Goal: Transaction & Acquisition: Purchase product/service

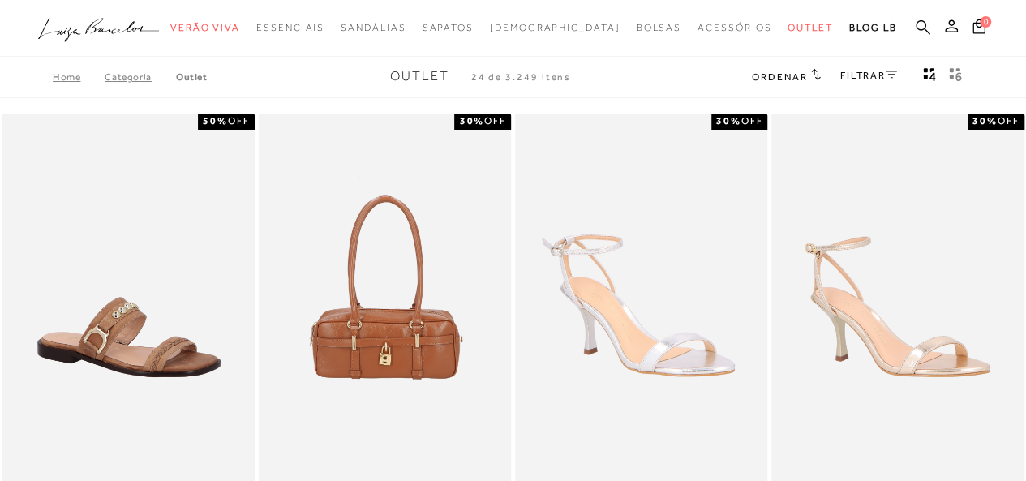
click at [918, 28] on icon at bounding box center [923, 26] width 15 height 15
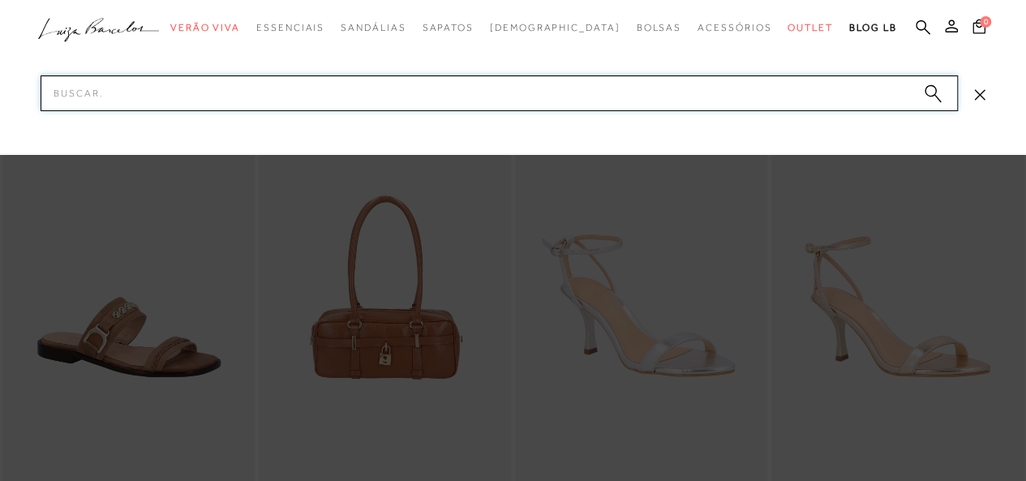
click at [232, 98] on input "Pesquisar" at bounding box center [499, 93] width 917 height 36
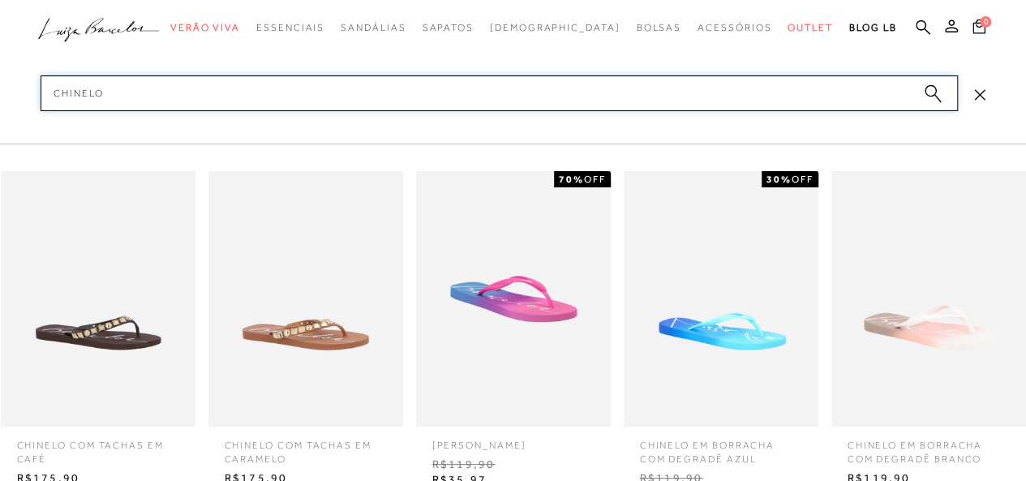
scroll to position [324, 0]
type input "chinelo"
click at [933, 92] on circle "submit" at bounding box center [930, 90] width 11 height 11
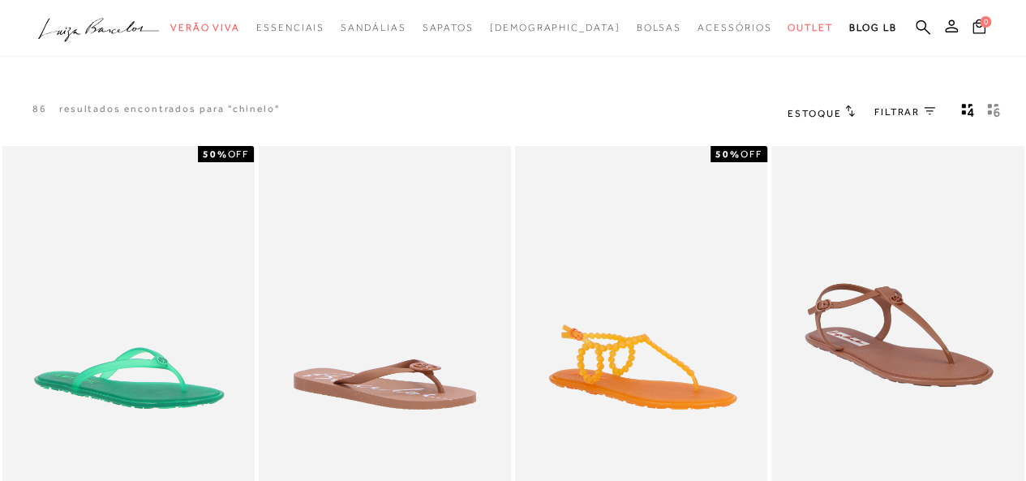
click at [931, 113] on icon at bounding box center [929, 111] width 11 height 8
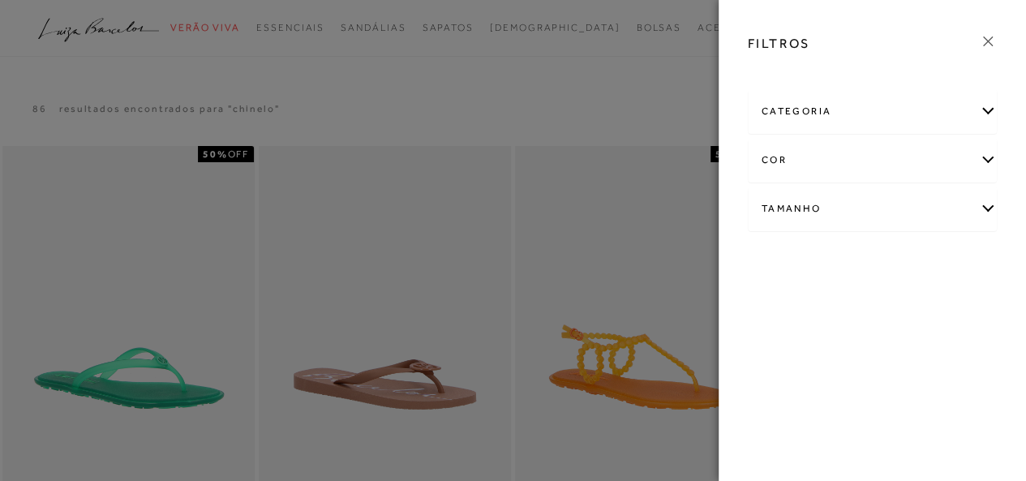
click at [986, 158] on div "cor" at bounding box center [873, 160] width 248 height 43
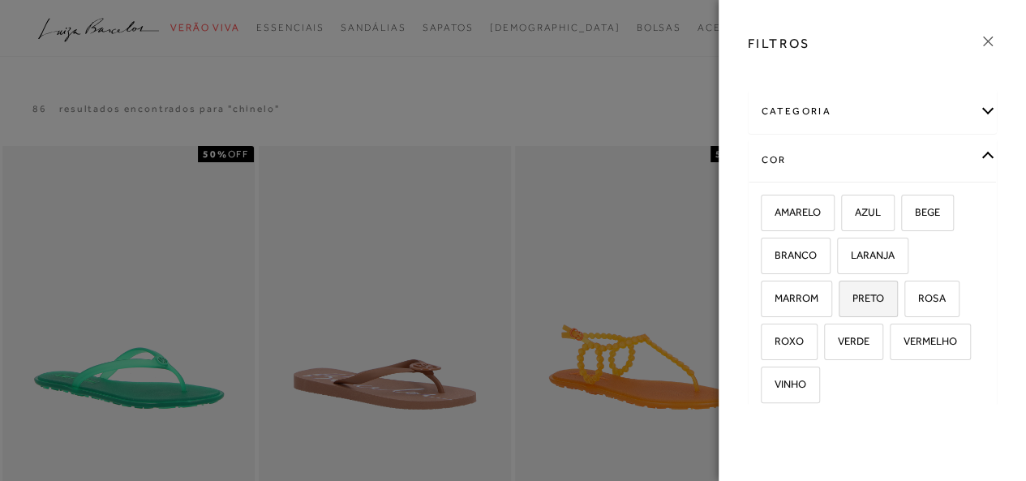
click at [865, 292] on span "PRETO" at bounding box center [862, 298] width 44 height 12
click at [852, 293] on input "PRETO" at bounding box center [844, 301] width 16 height 16
checkbox input "true"
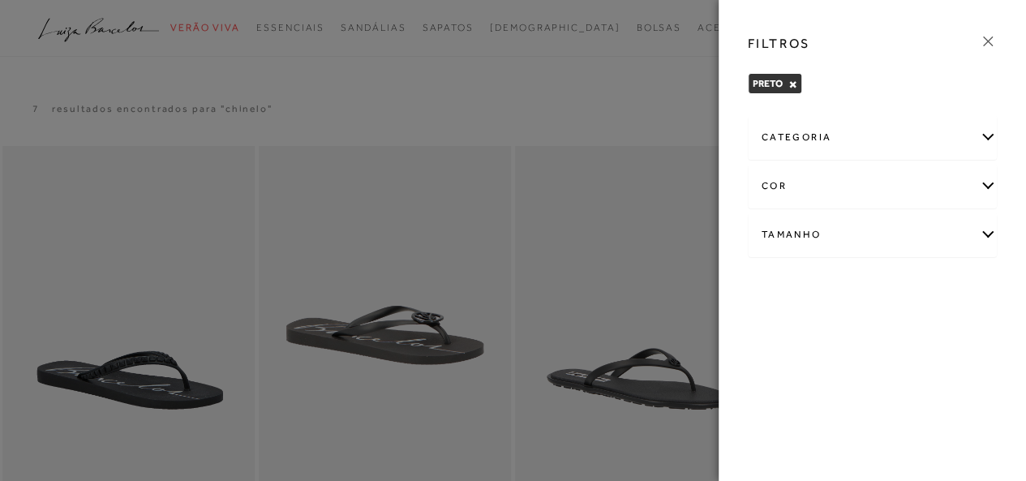
click at [547, 75] on div at bounding box center [513, 240] width 1026 height 481
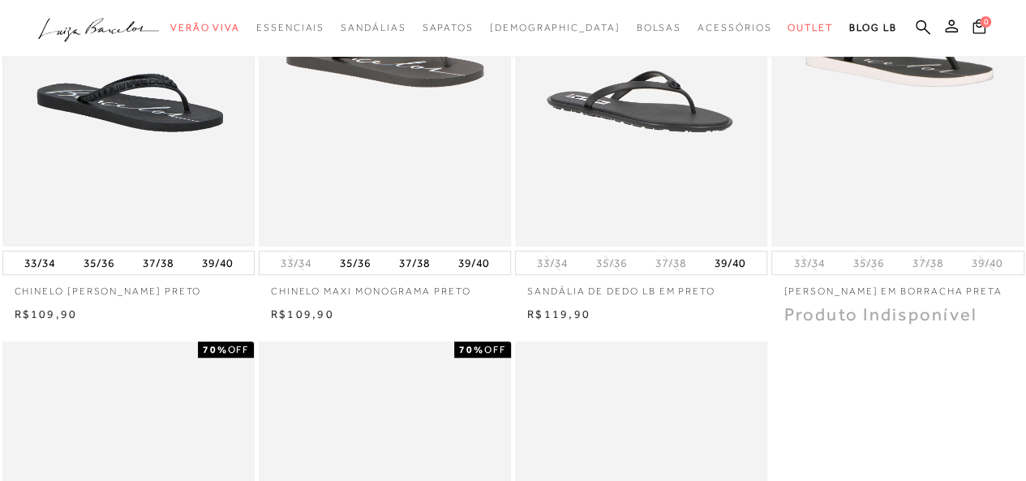
scroll to position [243, 0]
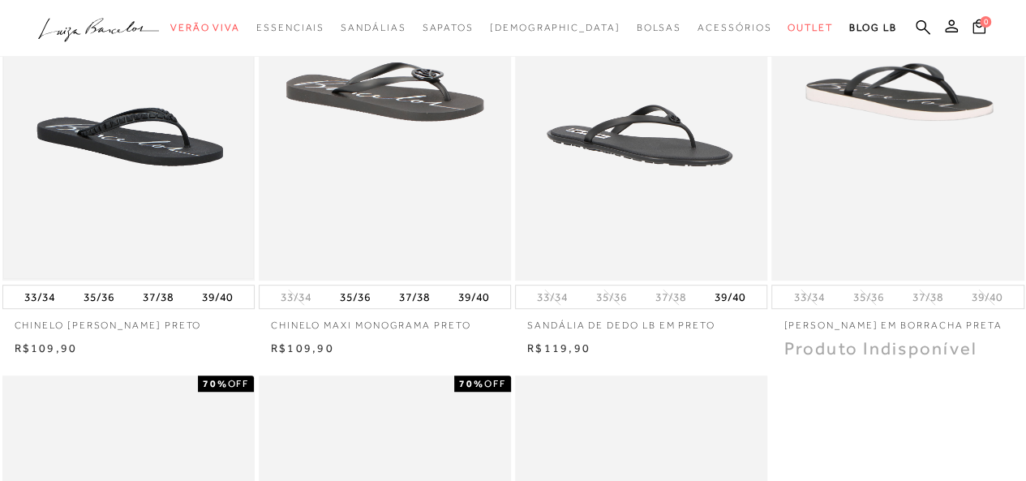
click at [161, 238] on img at bounding box center [128, 92] width 249 height 374
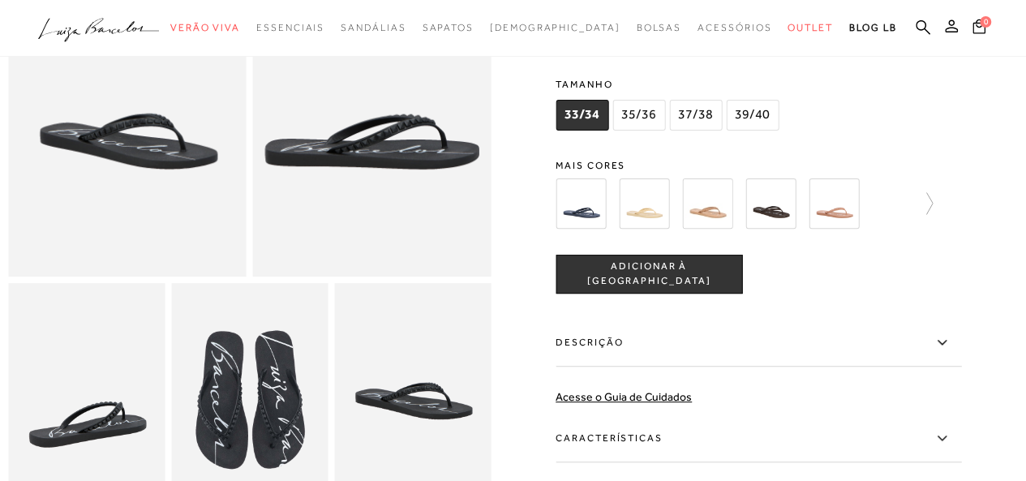
scroll to position [162, 0]
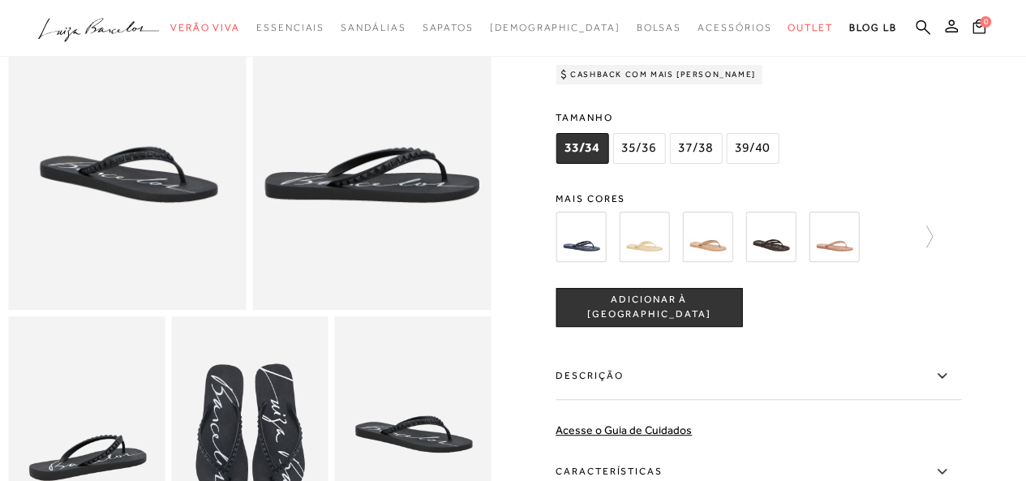
click at [691, 149] on span "37/38" at bounding box center [695, 148] width 53 height 31
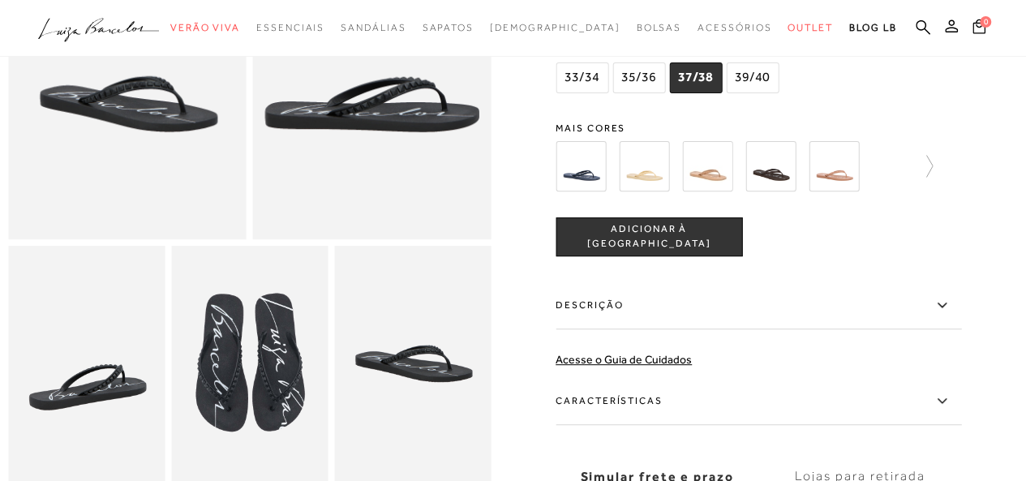
scroll to position [406, 0]
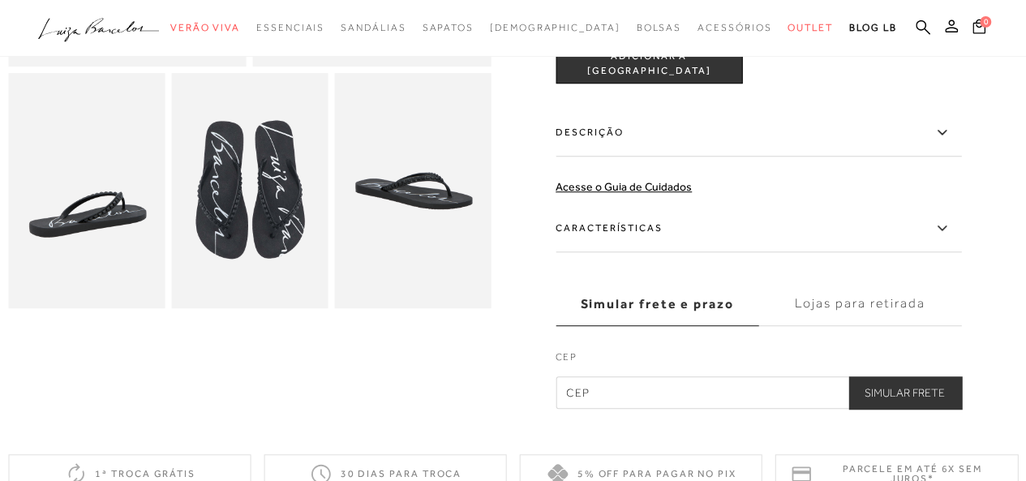
click at [579, 305] on label "Simular frete e prazo" at bounding box center [657, 304] width 203 height 44
click at [0, 0] on input "Simular frete e prazo" at bounding box center [0, 0] width 0 height 0
click at [592, 393] on input "text" at bounding box center [759, 392] width 406 height 32
type input "13380-604"
click at [879, 391] on button "Simular Frete" at bounding box center [904, 392] width 113 height 32
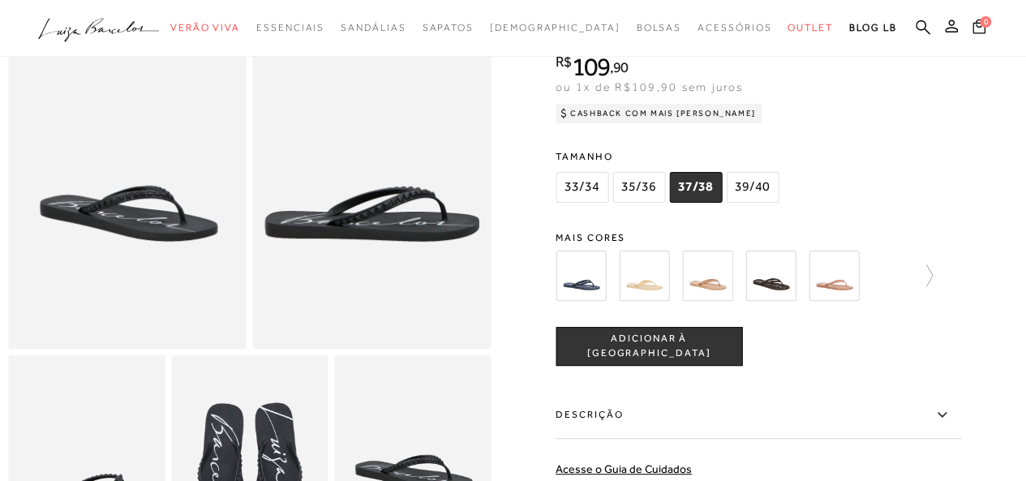
scroll to position [81, 0]
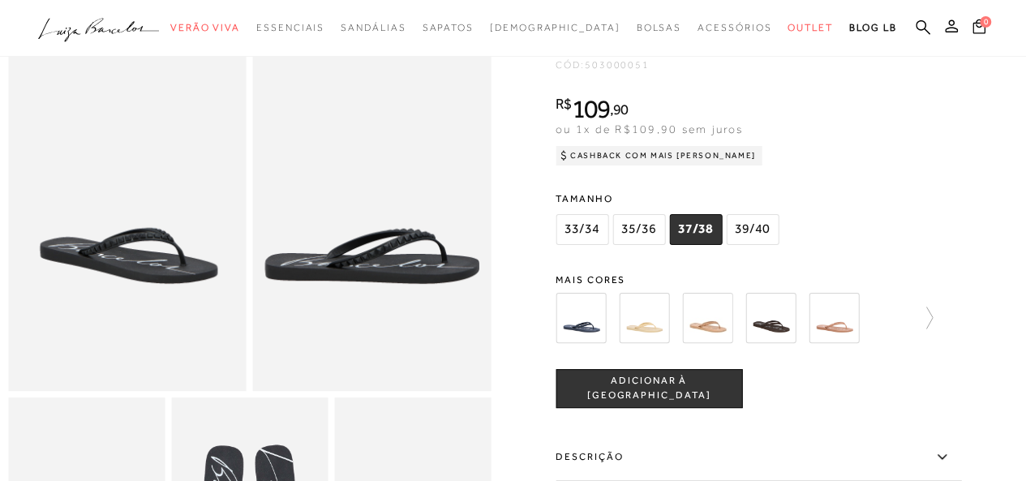
click at [671, 393] on span "ADICIONAR À [GEOGRAPHIC_DATA]" at bounding box center [648, 388] width 185 height 28
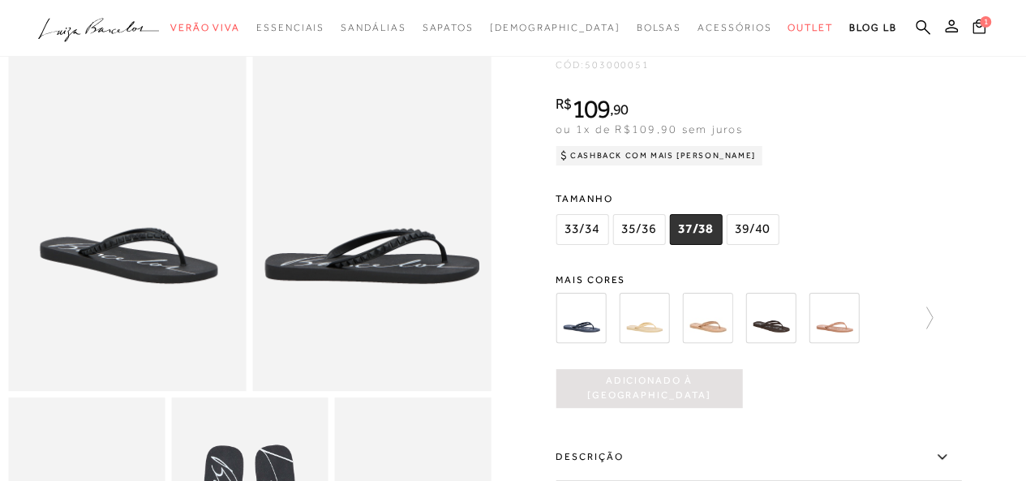
scroll to position [0, 0]
click at [974, 21] on icon at bounding box center [978, 25] width 13 height 15
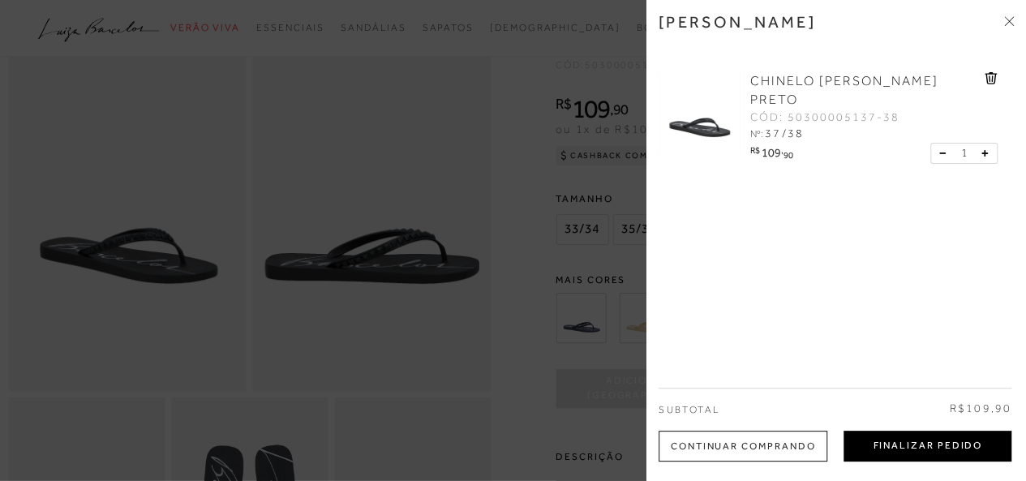
click at [906, 439] on button "Finalizar Pedido" at bounding box center [927, 446] width 168 height 31
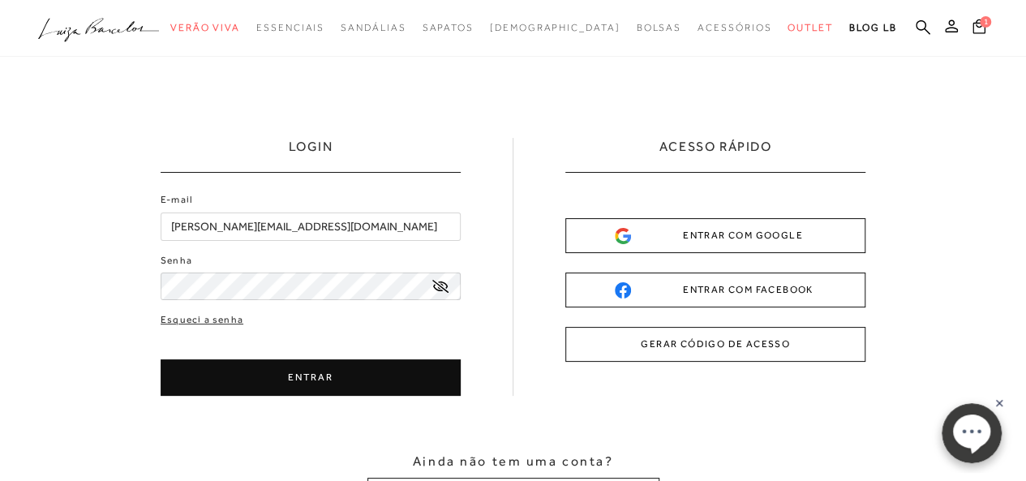
click at [305, 367] on button "ENTRAR" at bounding box center [311, 377] width 300 height 36
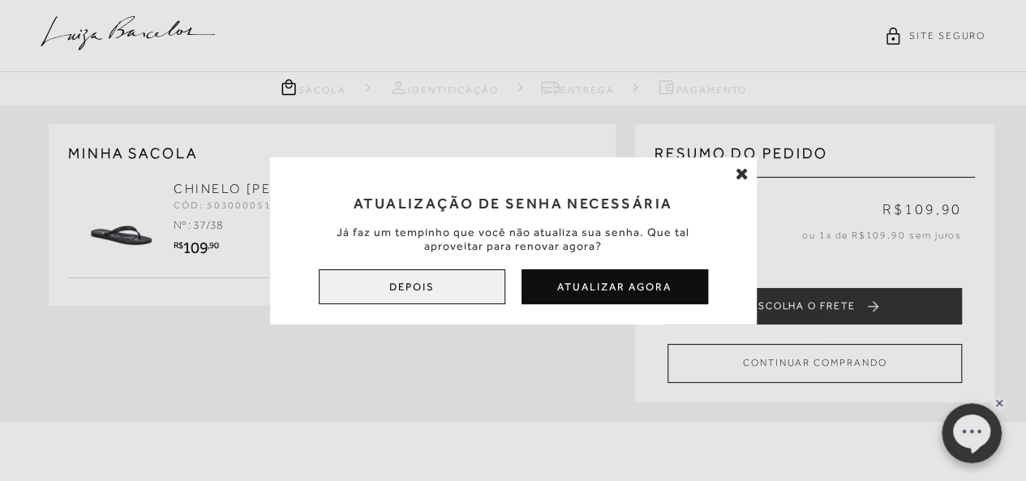
click at [417, 277] on button "Depois" at bounding box center [412, 286] width 187 height 35
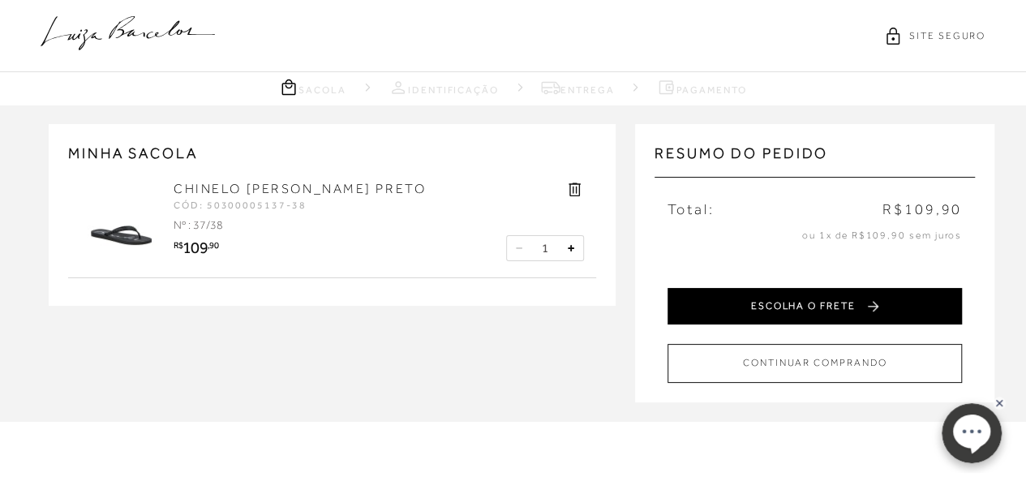
click at [798, 298] on button "ESCOLHA O FRETE" at bounding box center [814, 306] width 294 height 36
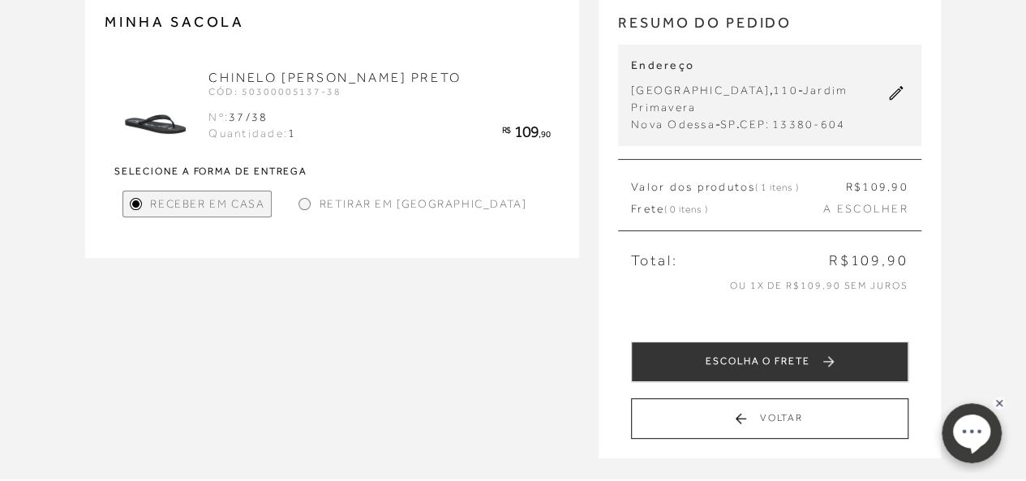
scroll to position [162, 0]
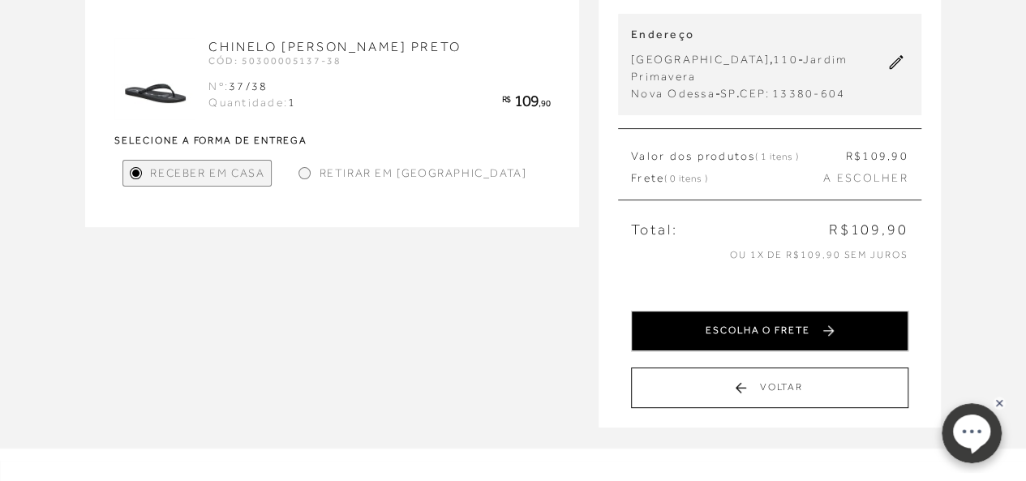
click at [808, 322] on button "ESCOLHA O FRETE" at bounding box center [769, 331] width 277 height 41
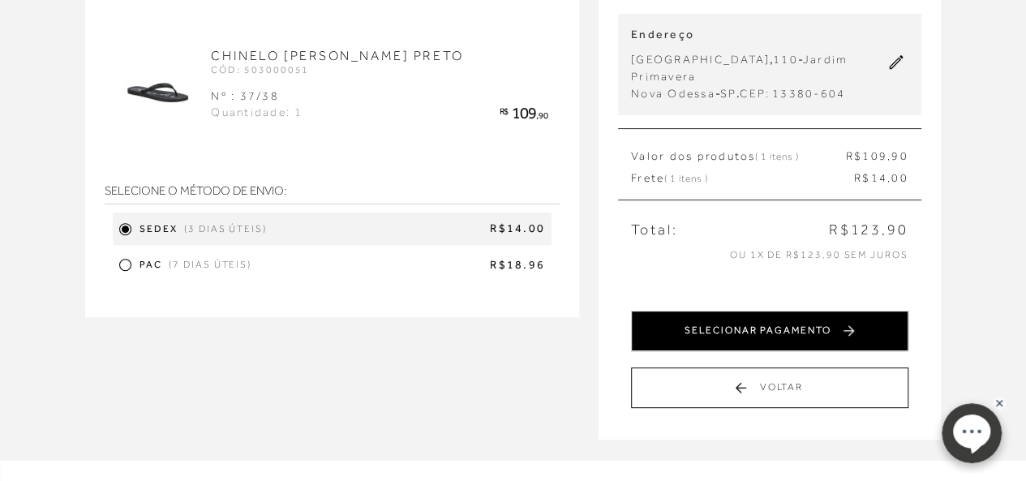
click at [814, 324] on button "SELECIONAR PAGAMENTO" at bounding box center [769, 331] width 277 height 41
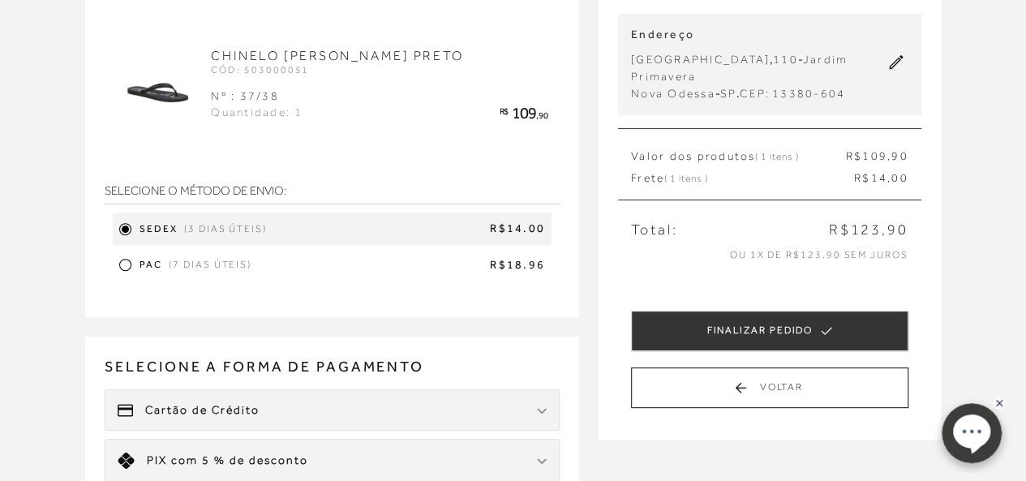
scroll to position [0, 0]
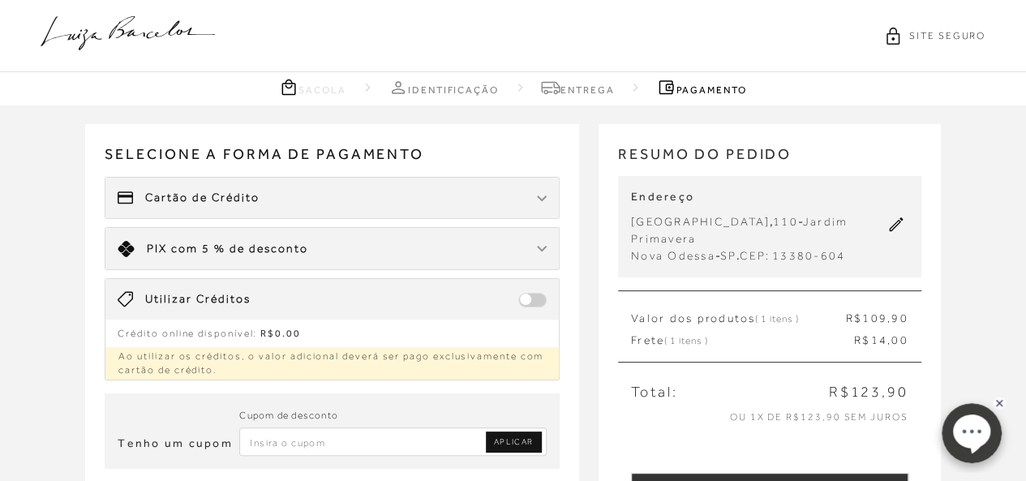
click at [536, 200] on div "Cartão de Crédito" at bounding box center [331, 198] width 453 height 41
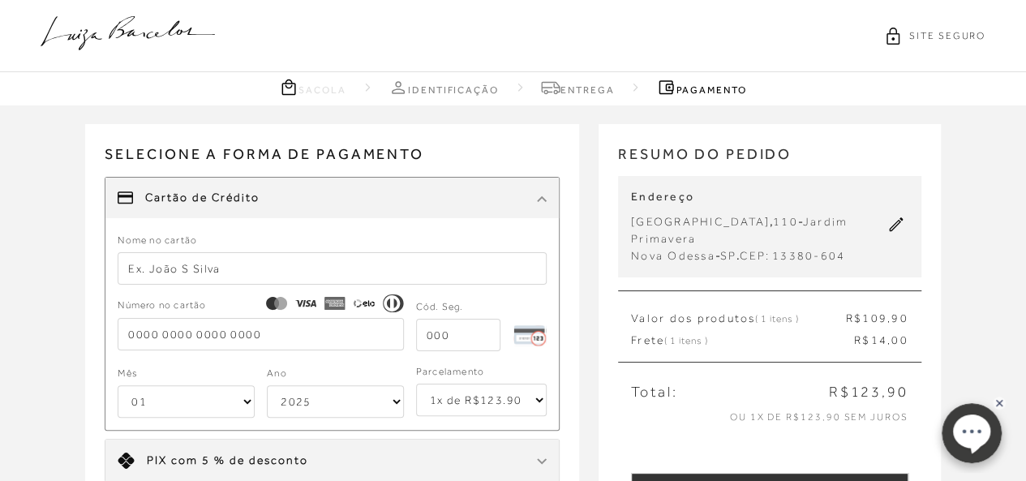
click at [225, 269] on input "text" at bounding box center [332, 268] width 429 height 32
type input "[PERSON_NAME]"
click at [238, 325] on input "tel" at bounding box center [260, 334] width 285 height 32
type input "[CREDIT_CARD_NUMBER]"
click at [425, 335] on input "tel" at bounding box center [458, 335] width 84 height 32
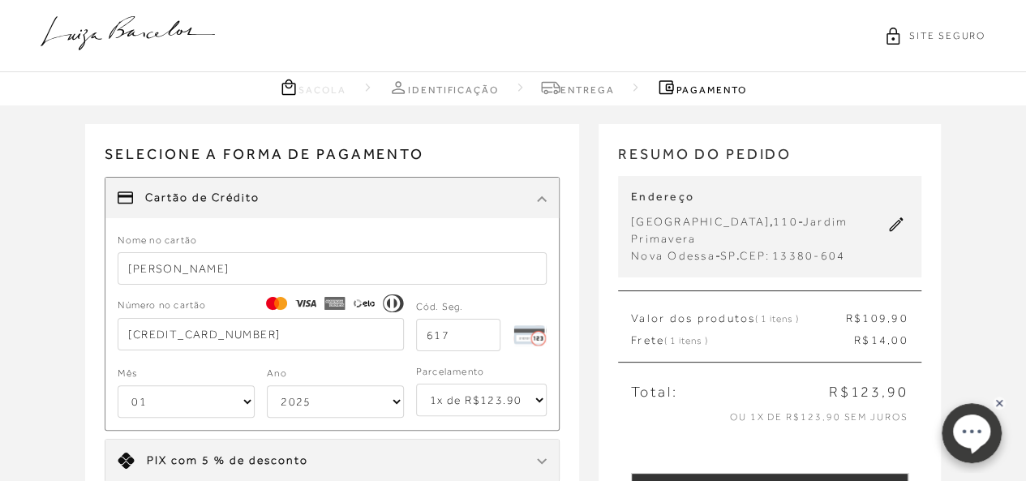
type input "617"
click at [248, 401] on select "01 02 03 04 05 06 07 08 09 10 11 12" at bounding box center [186, 401] width 137 height 32
select select "04"
click at [118, 385] on select "01 02 03 04 05 06 07 08 09 10 11 12" at bounding box center [186, 401] width 137 height 32
click at [390, 398] on select "2025 2026 2027 2028 2029 2030 2031 2032 2033 2034 2035 2036 2037 2038 2039 2040…" at bounding box center [335, 401] width 137 height 32
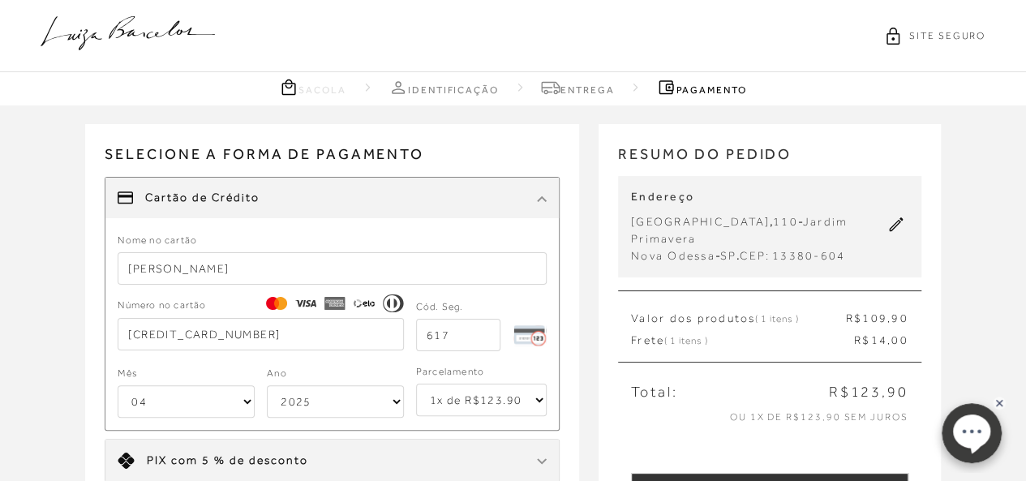
select select "2031"
click at [267, 385] on select "2025 2026 2027 2028 2029 2030 2031 2032 2033 2034 2035 2036 2037 2038 2039 2040…" at bounding box center [335, 401] width 137 height 32
click at [531, 397] on select "1x de R$123.90 2x de R$61.95 sem juros 3x de R$41.30 sem juros 4x de R$30.98 se…" at bounding box center [481, 400] width 131 height 32
select select "2"
click at [416, 384] on select "1x de R$123.90 2x de R$61.95 sem juros 3x de R$41.30 sem juros 4x de R$30.98 se…" at bounding box center [481, 400] width 131 height 32
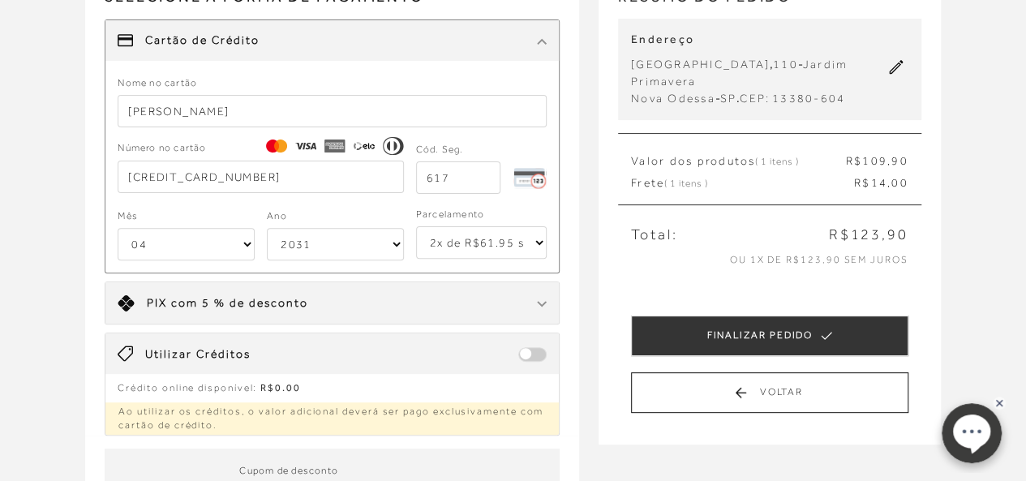
scroll to position [162, 0]
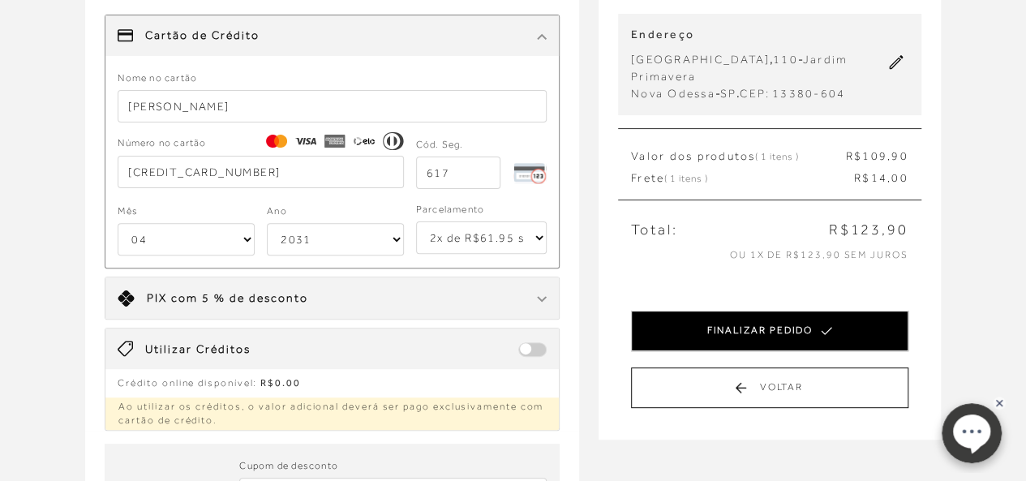
click at [736, 330] on button "FINALIZAR PEDIDO" at bounding box center [769, 331] width 277 height 41
select select "04"
select select "2031"
select select "2"
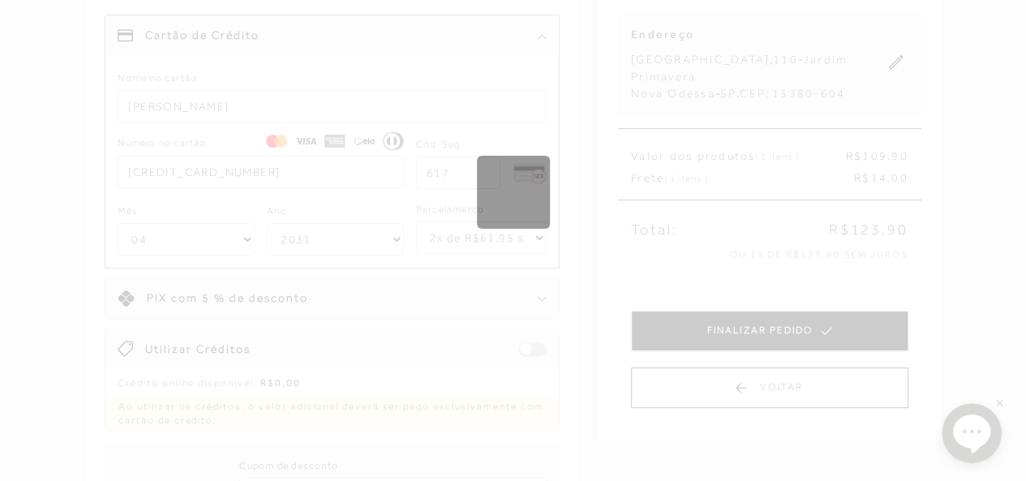
scroll to position [0, 0]
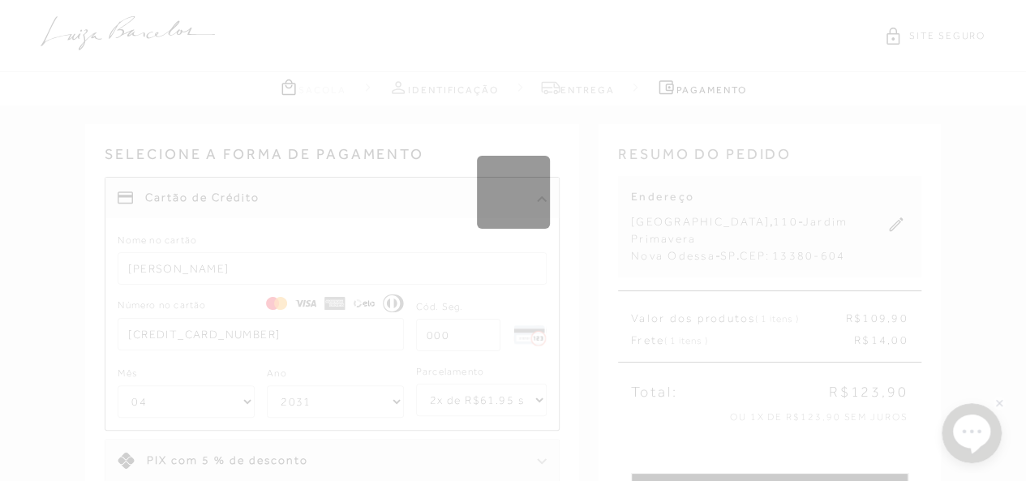
select select "1"
